Goal: Information Seeking & Learning: Learn about a topic

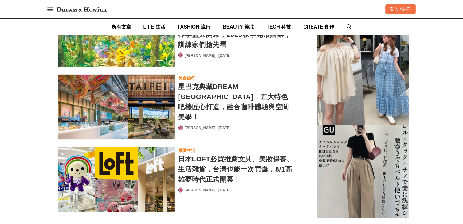
scroll to position [1229, 0]
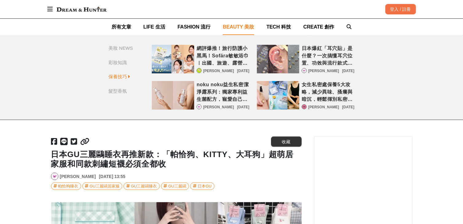
scroll to position [0, 251]
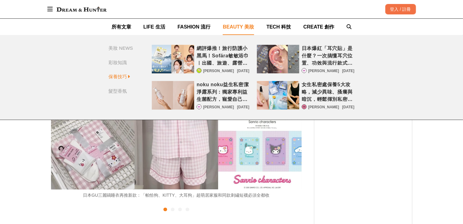
scroll to position [5375, 0]
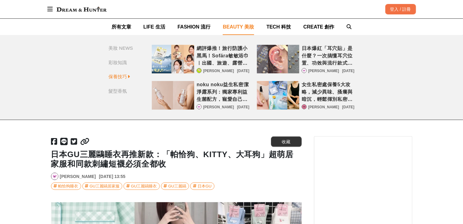
scroll to position [0, 501]
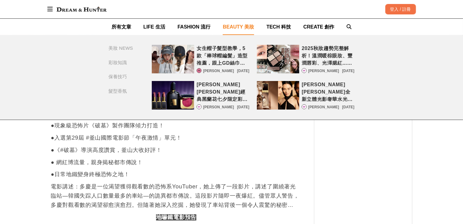
click at [248, 27] on span "BEAUTY 美妝" at bounding box center [238, 26] width 31 height 5
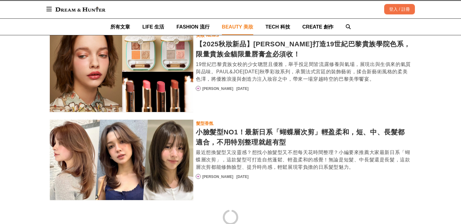
scroll to position [1048, 0]
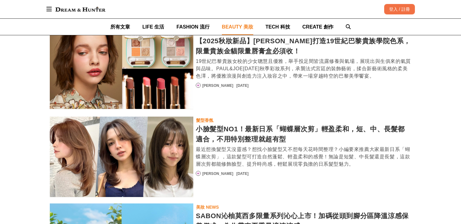
click at [326, 124] on div "小臉髮型NO1！最新日系「蝴蝶層次剪」輕盈柔和，短、中、長髮都適合，不用特別整理就超有型" at bounding box center [303, 134] width 215 height 20
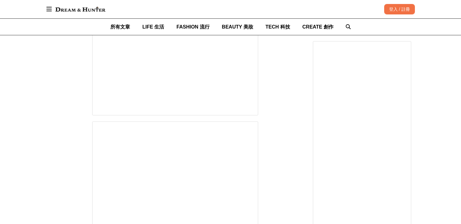
scroll to position [0, 189]
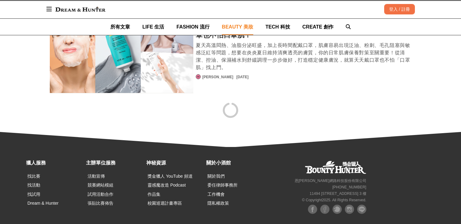
scroll to position [2212, 0]
